Goal: Transaction & Acquisition: Book appointment/travel/reservation

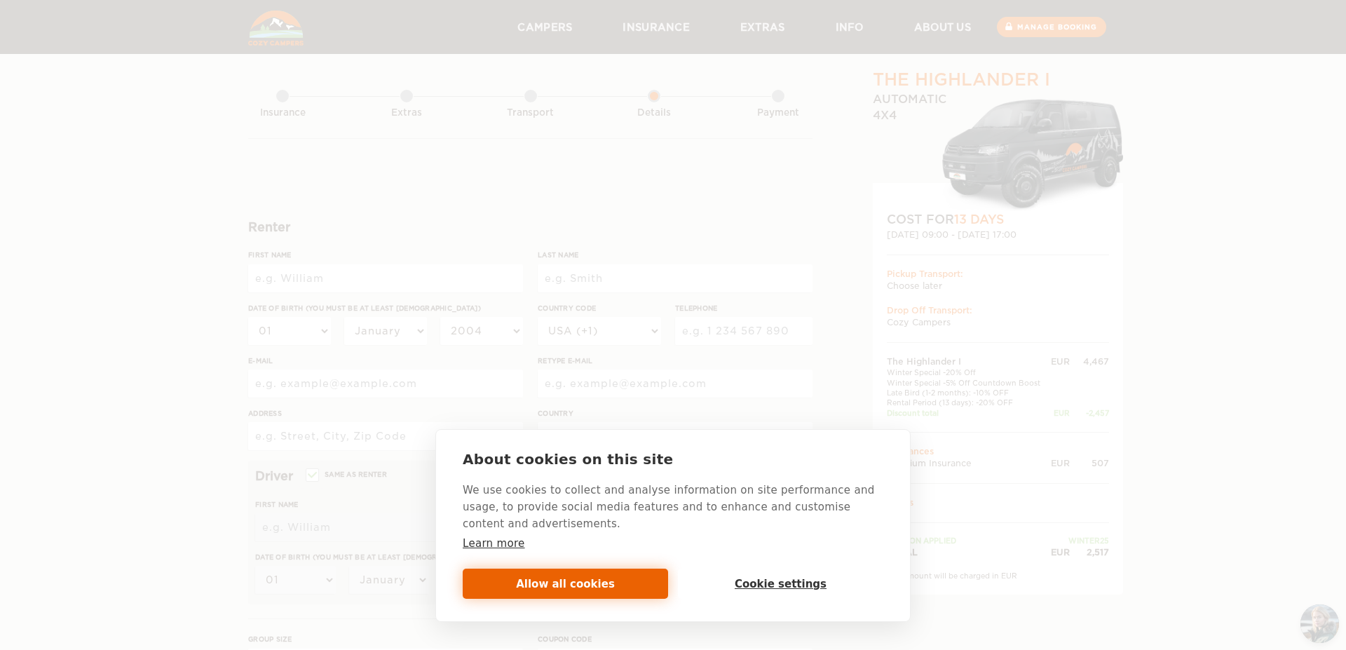
click at [599, 580] on button "Allow all cookies" at bounding box center [565, 583] width 205 height 30
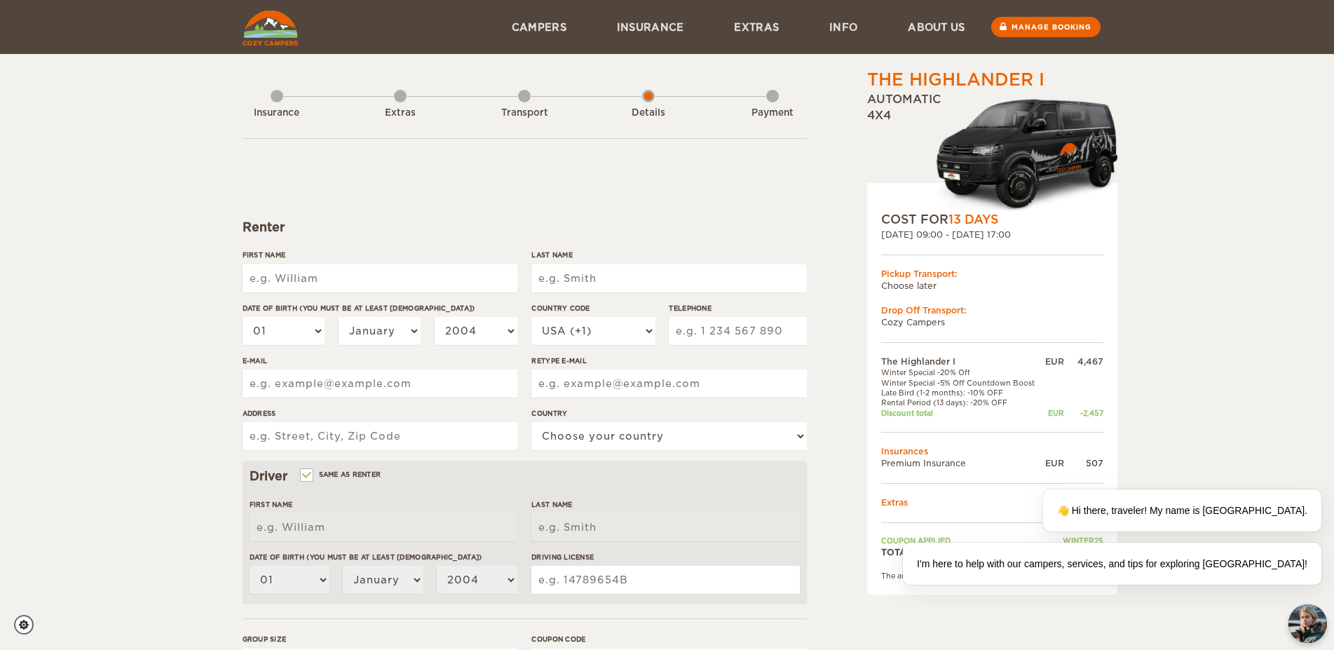
click at [416, 279] on input "First Name" at bounding box center [379, 278] width 275 height 28
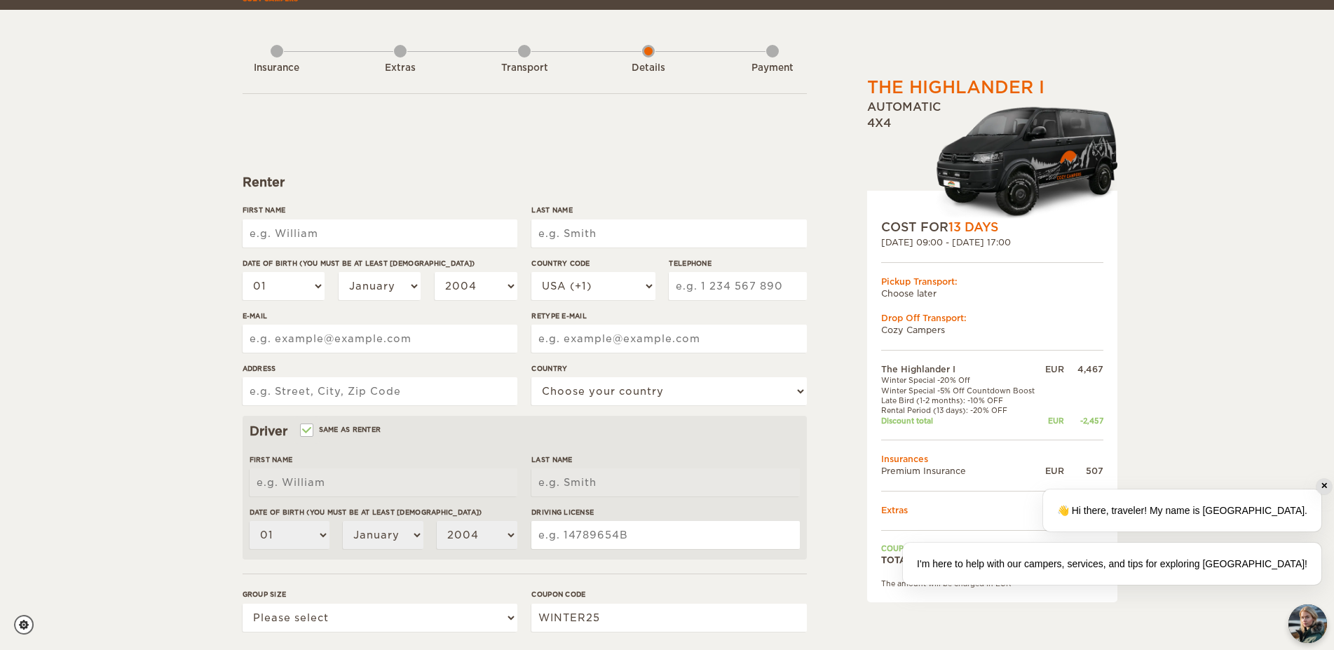
scroll to position [71, 0]
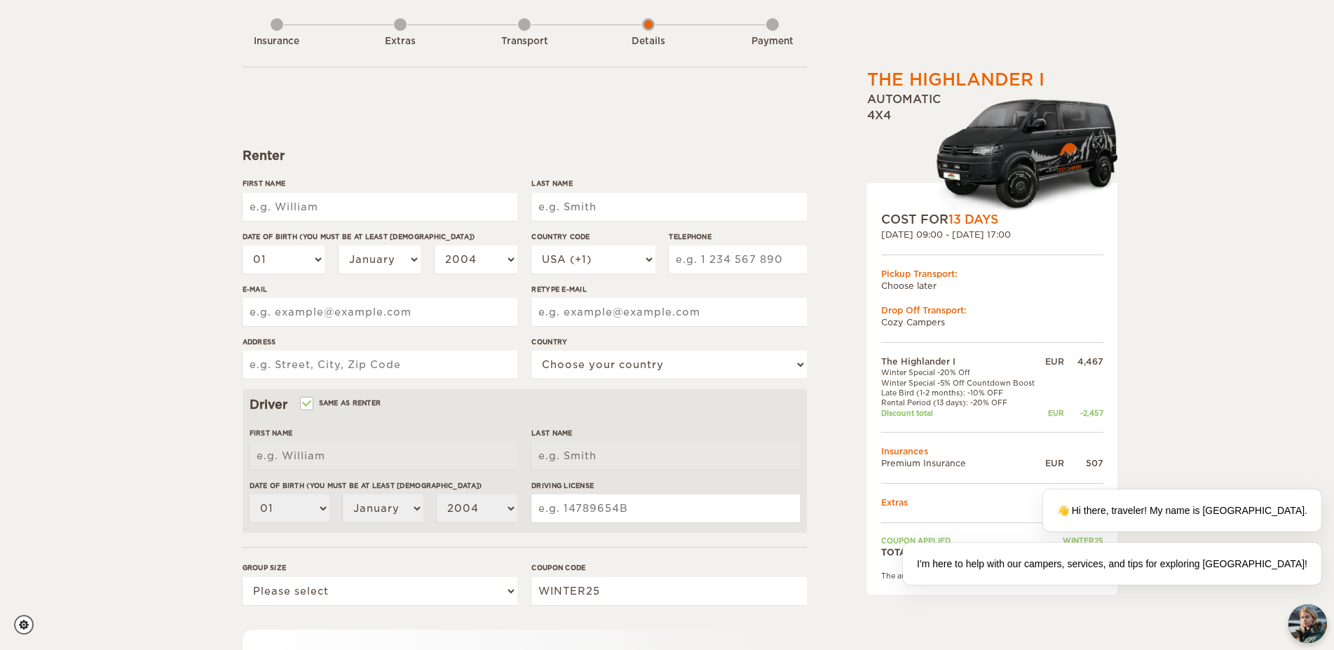
click at [320, 218] on input "First Name" at bounding box center [379, 207] width 275 height 28
type input "[PERSON_NAME]"
type input "Jordao Neto"
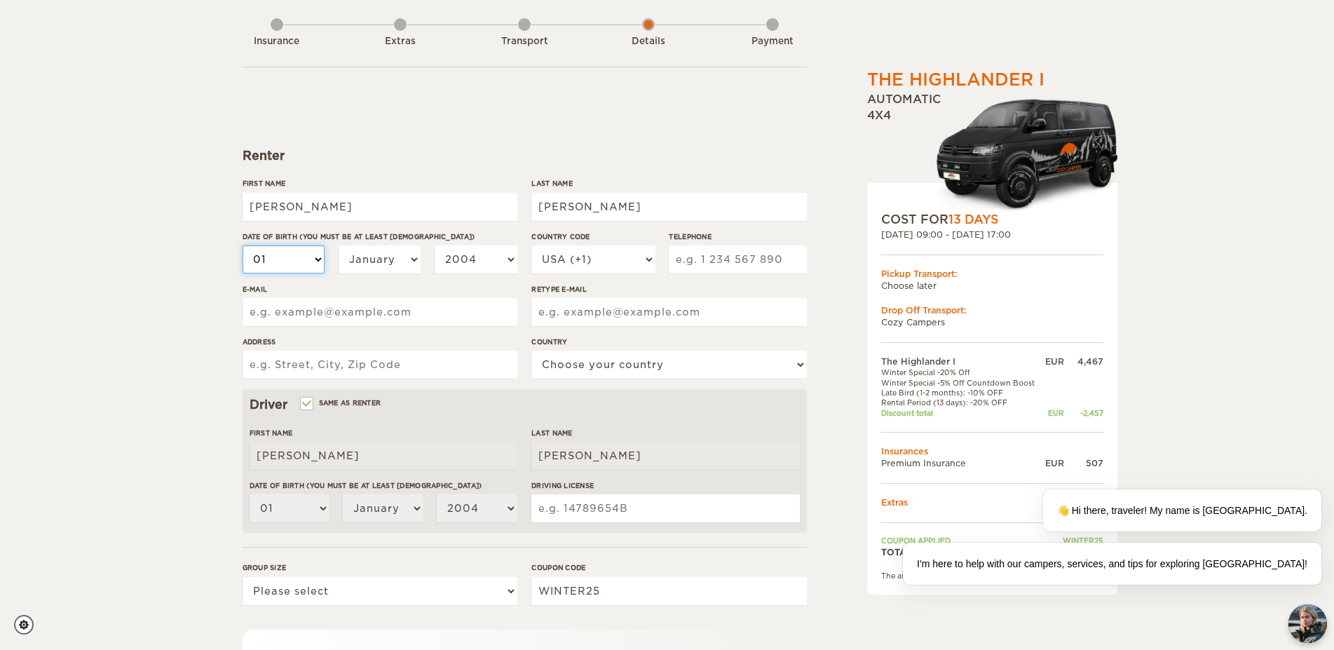
select select "30"
select select "06"
select select "07"
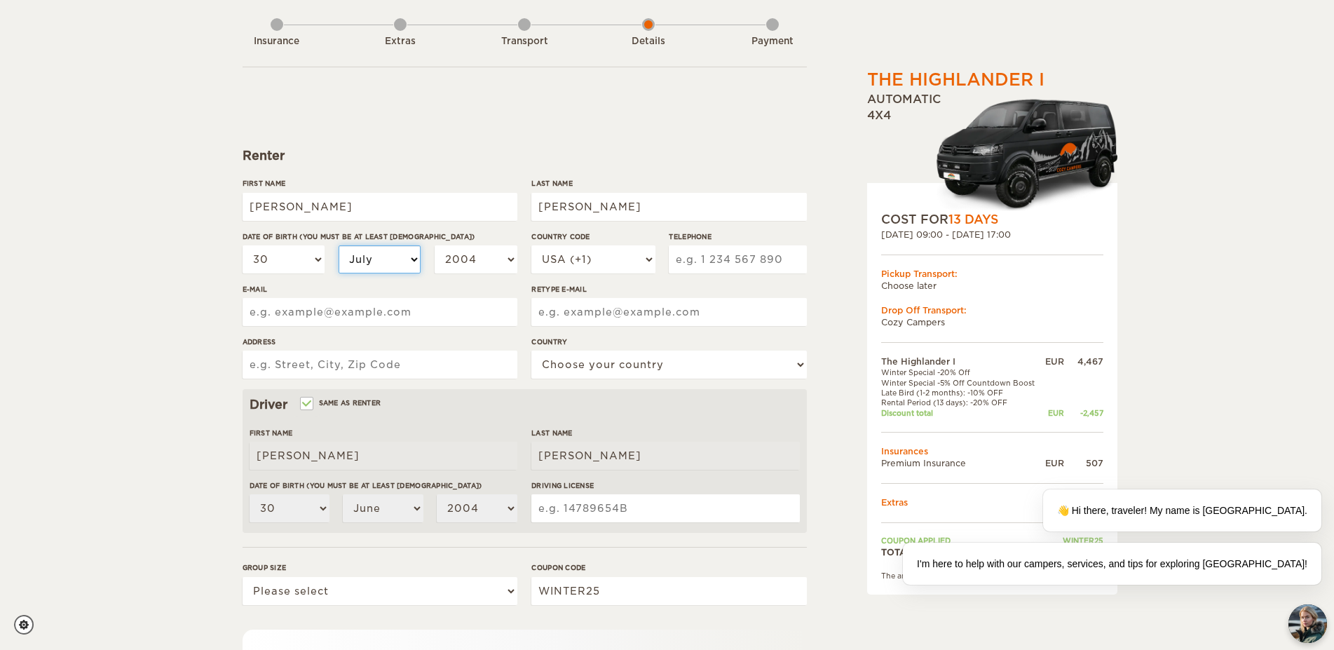
select select "07"
select select "1999"
select select "1994"
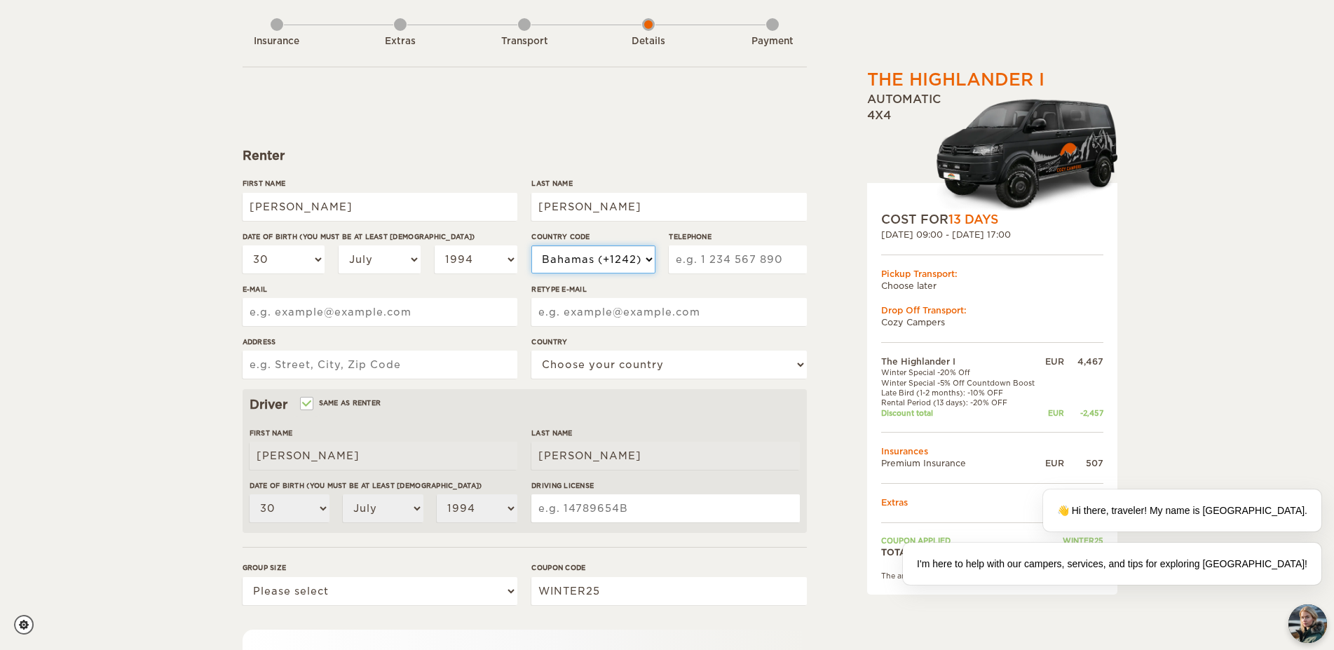
select select "55"
type input "19993370005"
type input "mariaeugeniageraldino@gmail.com"
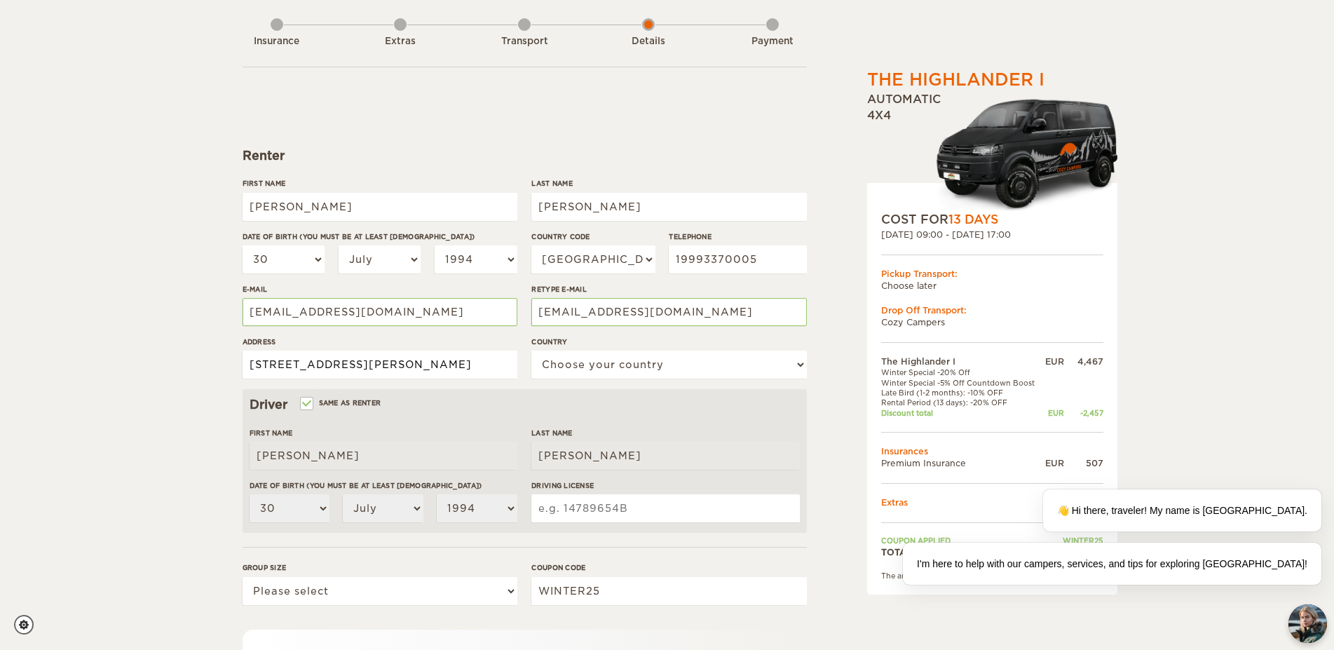
scroll to position [0, 104]
type input "Rua Floriano Peixoto 688 Espirito Santo do Pinhal SP 13992694"
select select "29"
click at [628, 500] on input "Driving License" at bounding box center [665, 508] width 268 height 28
paste input "https://cozycampers.is/booking/details/?camperId=1620&camperName=The+Highlander…"
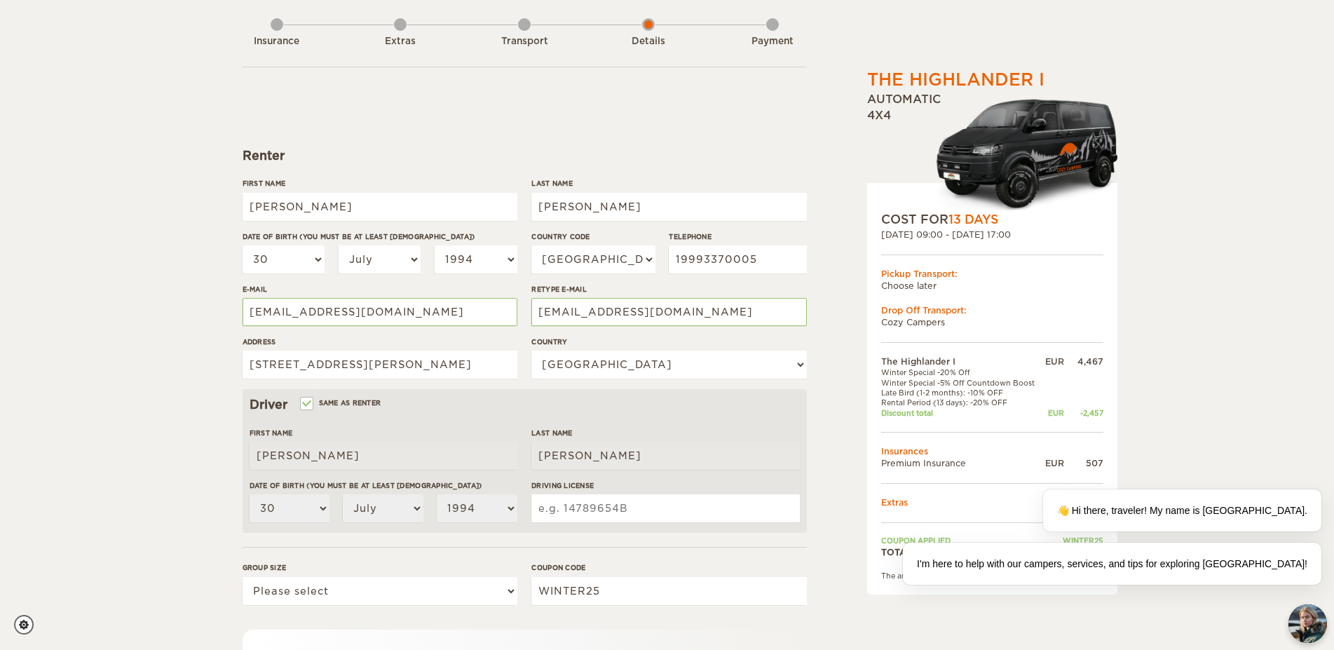
type input "https://cozycampers.is/booking/details/?camperId=1620&camperName=The+Highlander…"
paste input "05617350510"
type input "05617350510"
select select "2"
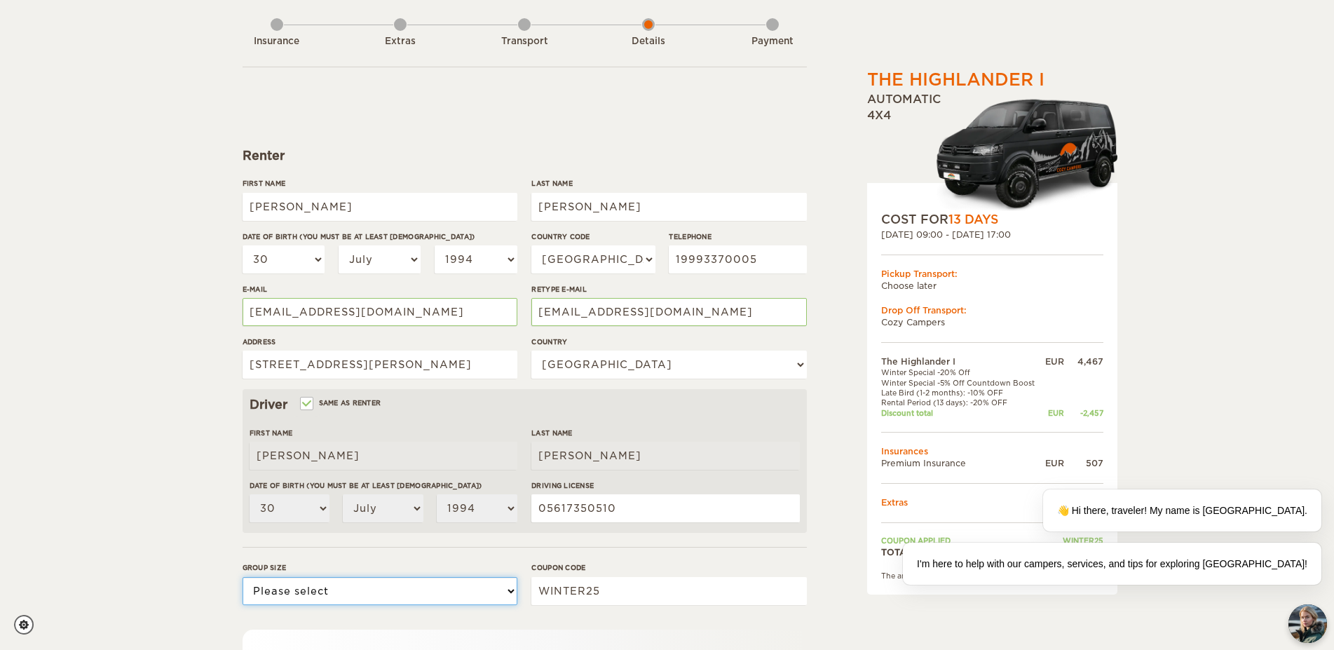
click option "2" at bounding box center [0, 0] width 0 height 0
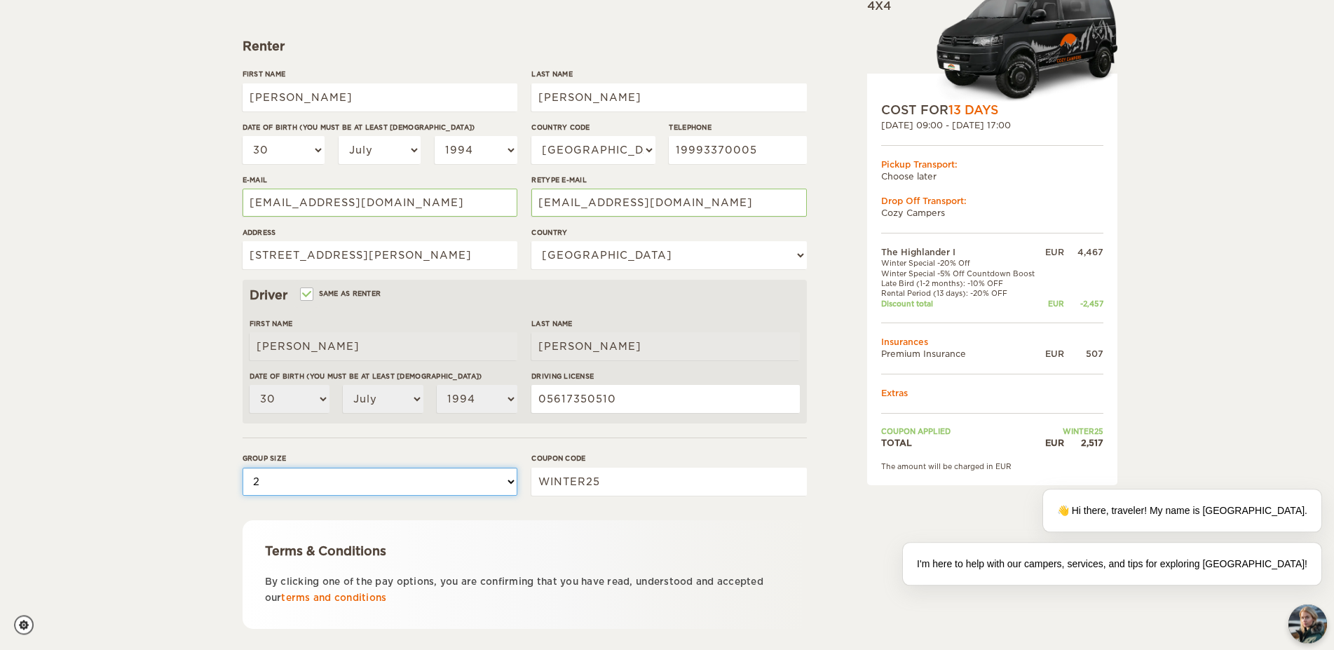
scroll to position [214, 0]
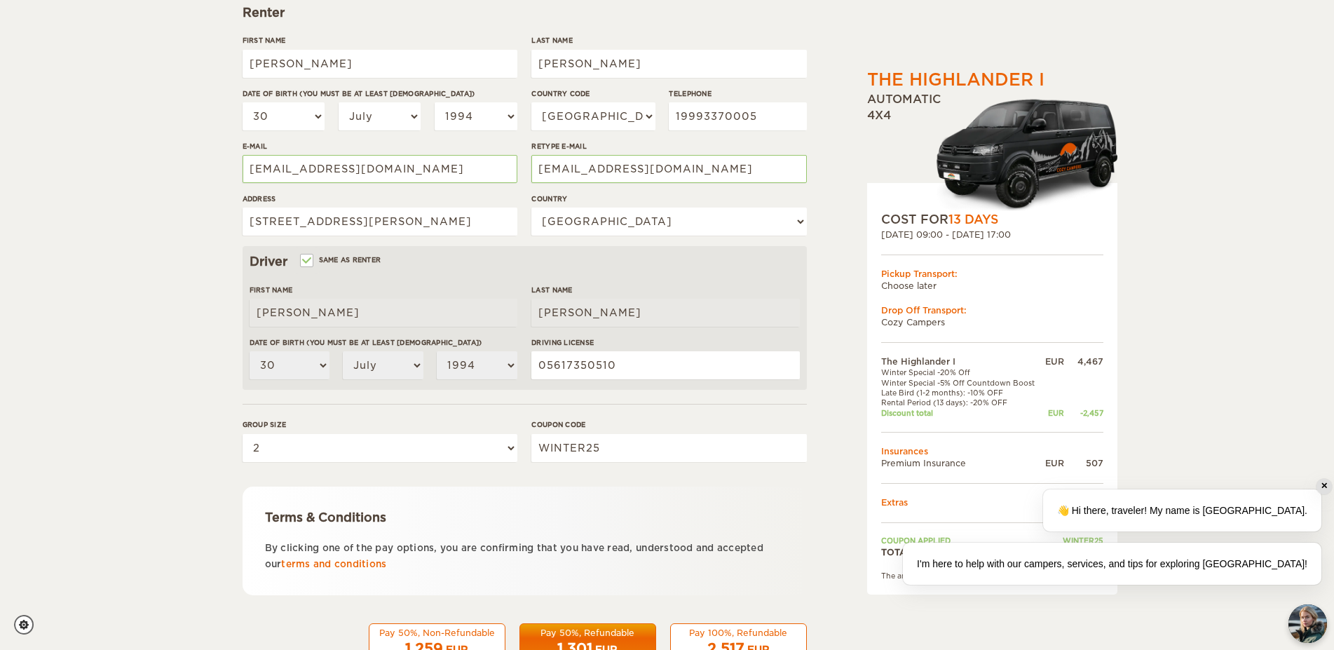
click at [1322, 485] on div "✕" at bounding box center [1323, 486] width 15 height 15
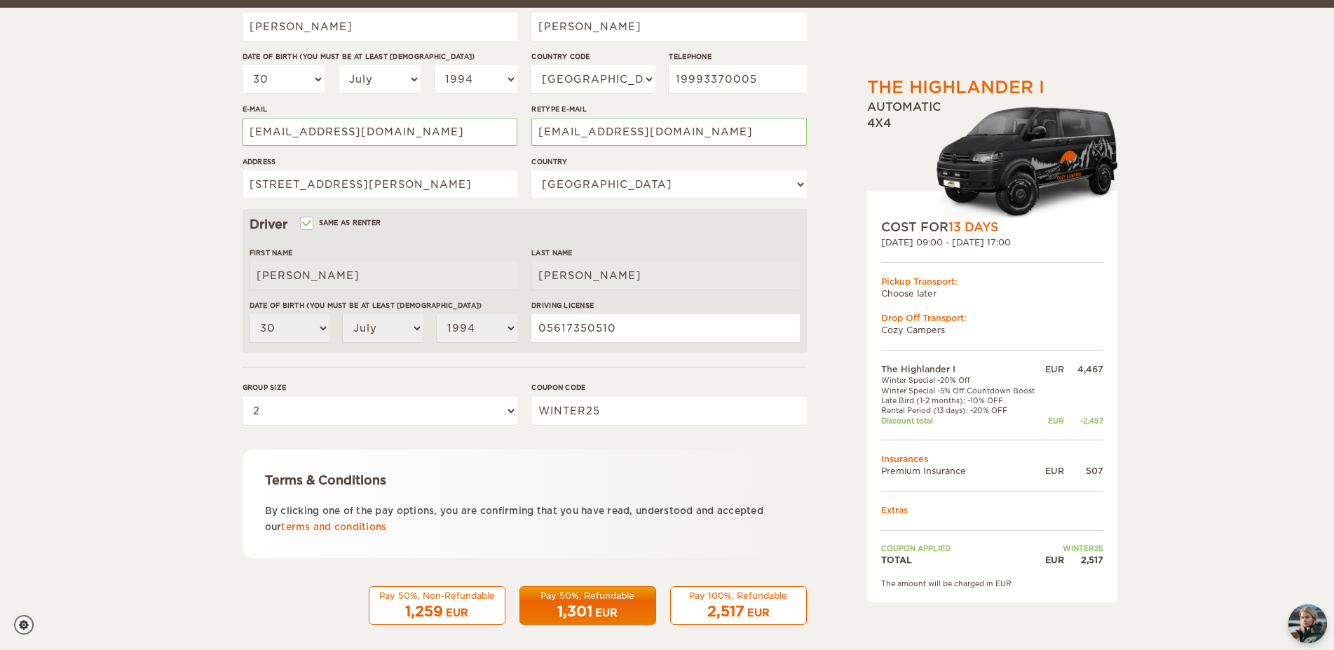
scroll to position [261, 0]
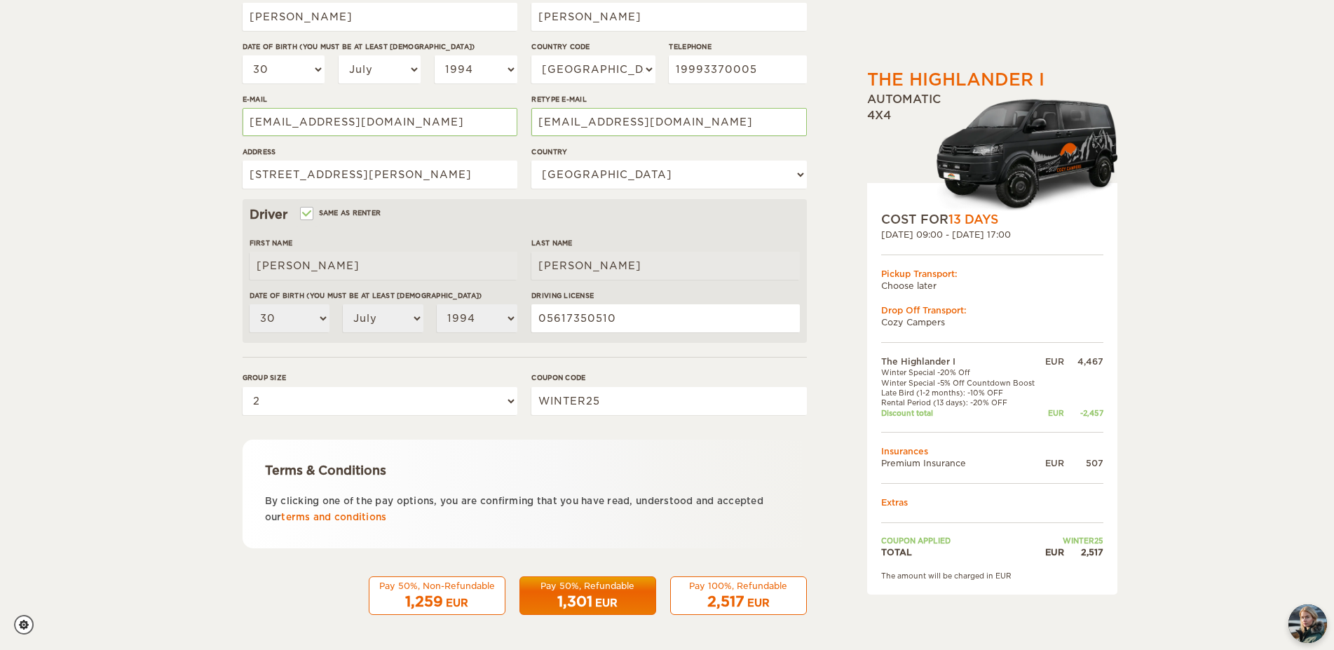
click at [732, 587] on div "Pay 100%, Refundable" at bounding box center [738, 586] width 118 height 12
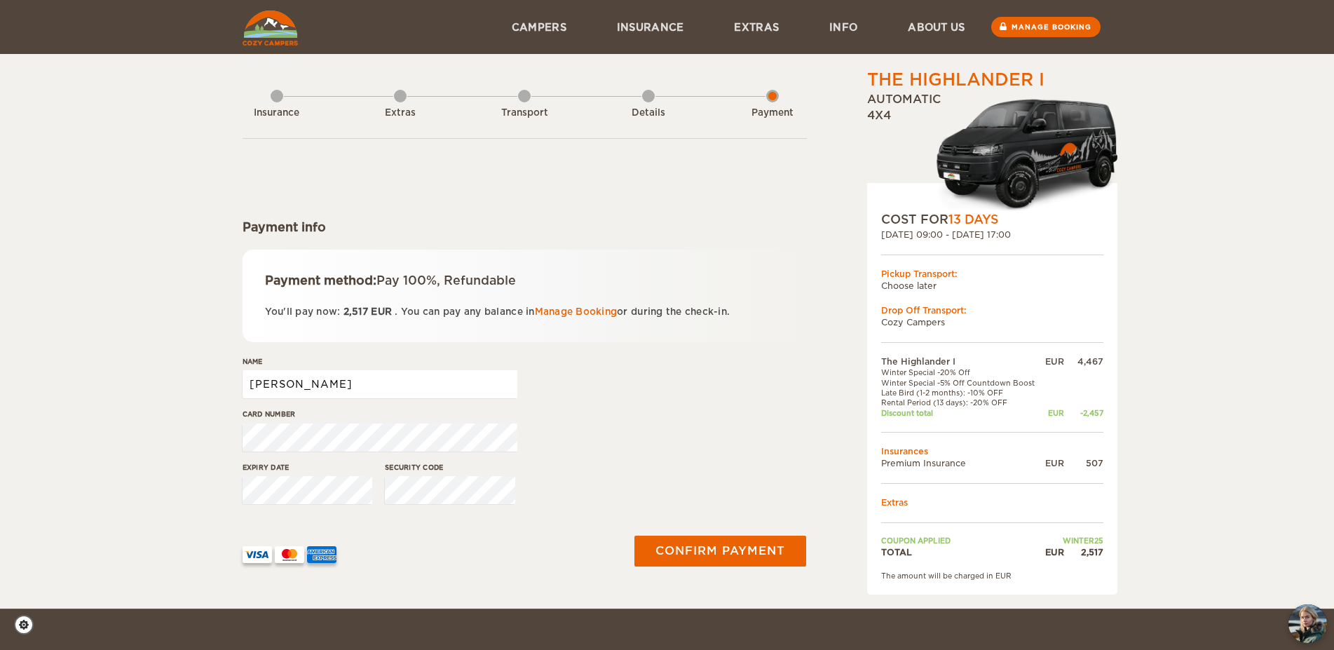
click at [399, 378] on input "[PERSON_NAME]" at bounding box center [379, 384] width 275 height 28
type input "[PERSON_NAME] [PERSON_NAME]"
click at [697, 550] on button "Confirm payment" at bounding box center [720, 551] width 177 height 32
click at [720, 541] on button "Confirm payment" at bounding box center [720, 551] width 177 height 32
